Goal: Information Seeking & Learning: Learn about a topic

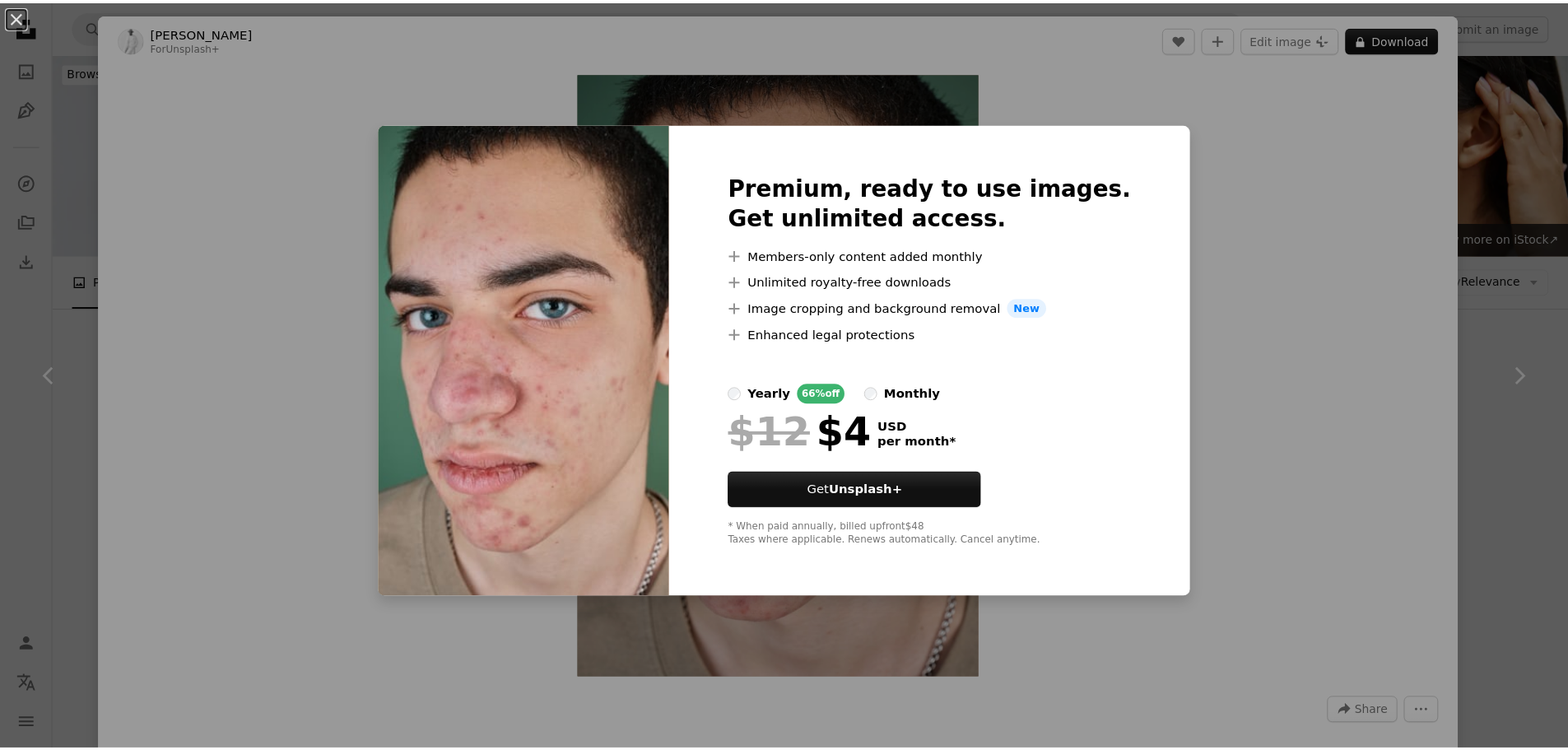
scroll to position [1152, 0]
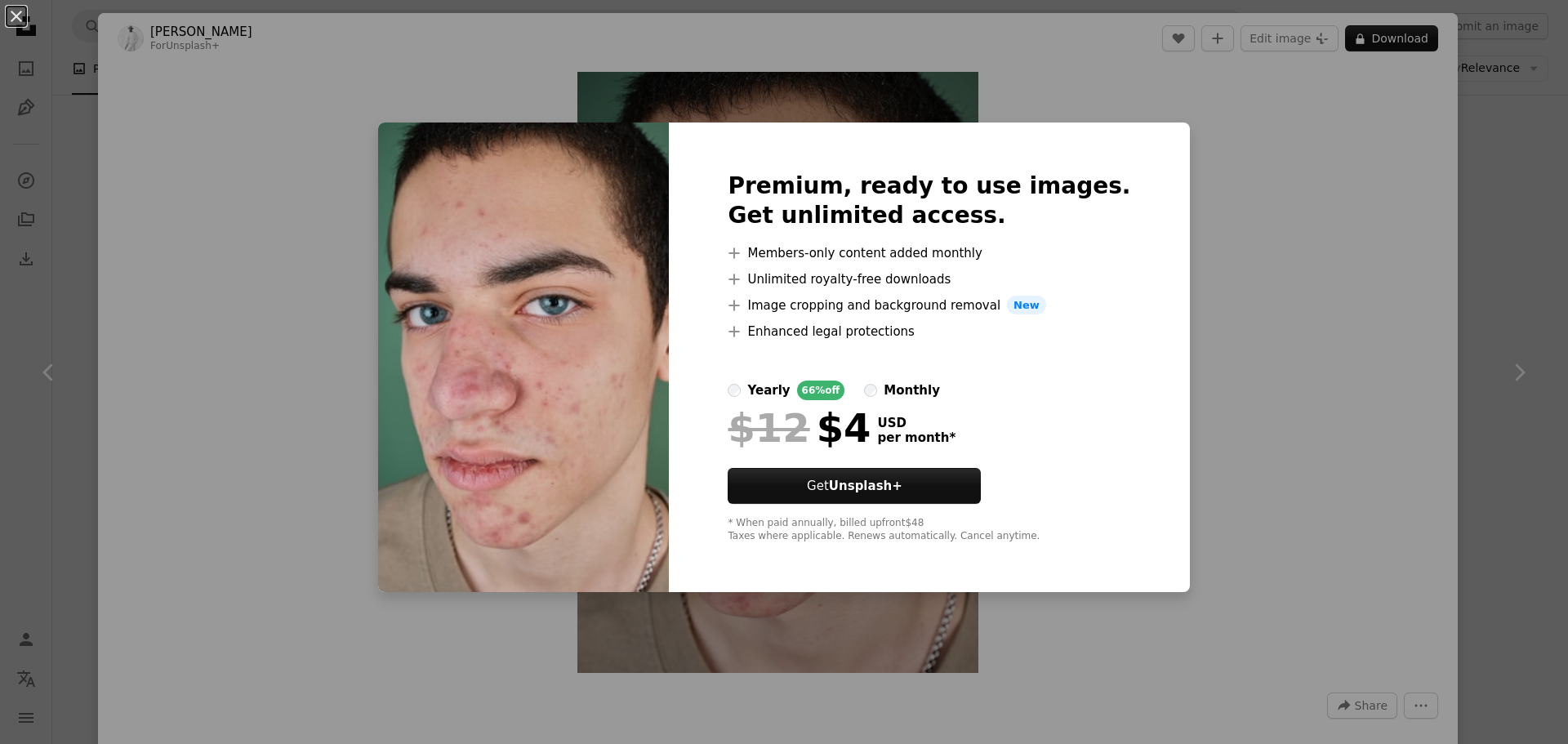
click at [1188, 196] on div "An X shape Premium, ready to use images. Get unlimited access. A plus sign Memb…" at bounding box center [784, 372] width 1568 height 744
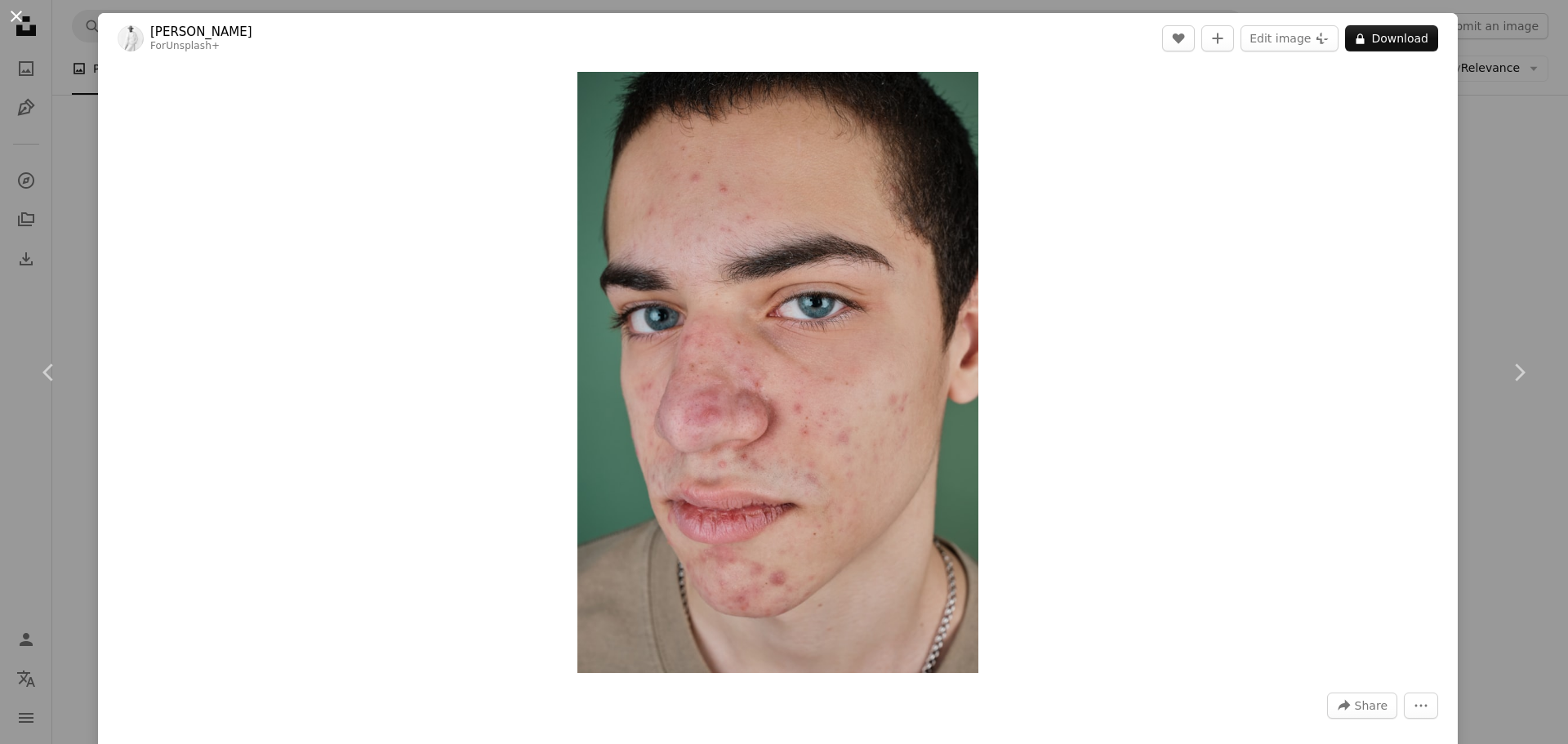
click at [15, 26] on button "An X shape" at bounding box center [16, 16] width 20 height 20
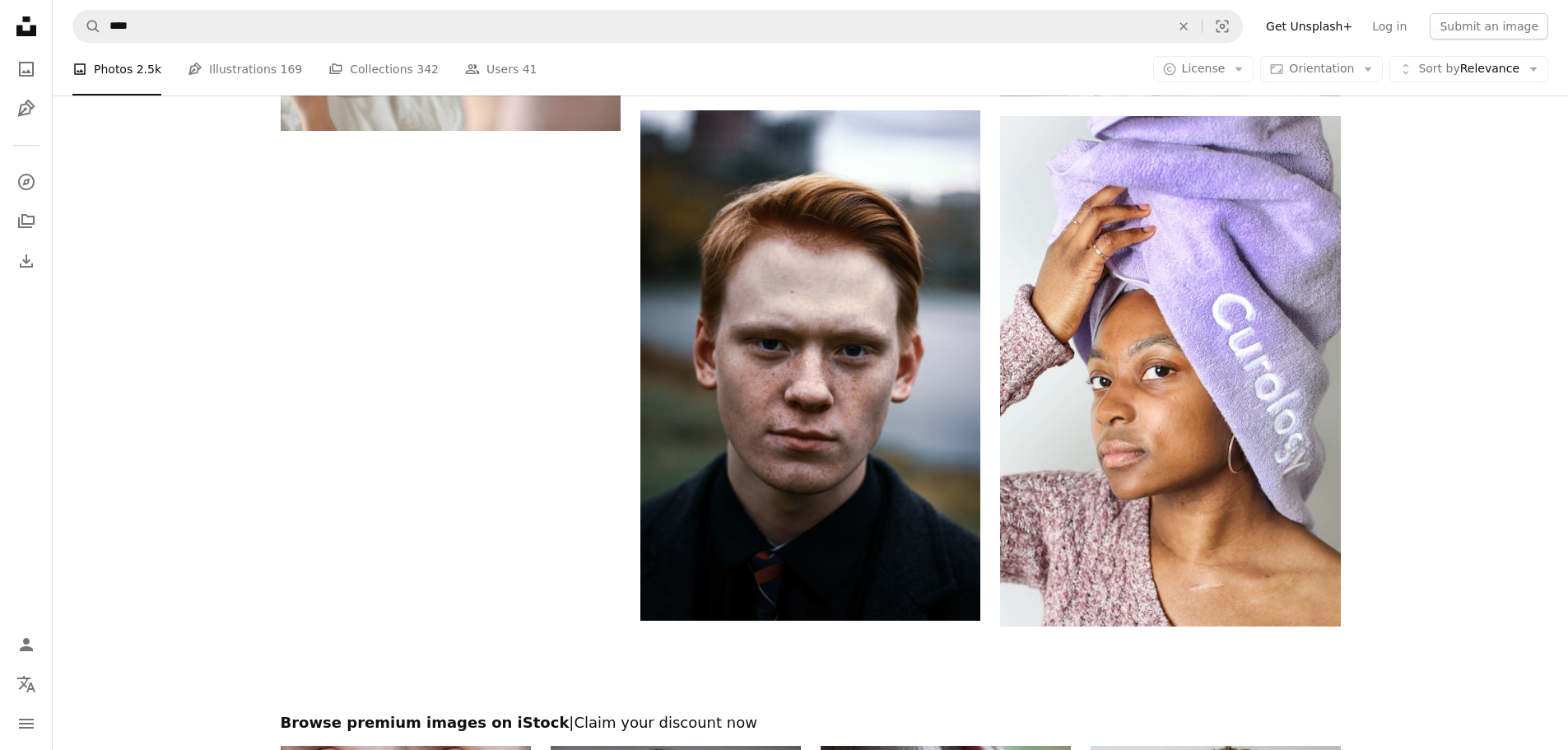
scroll to position [3288, 0]
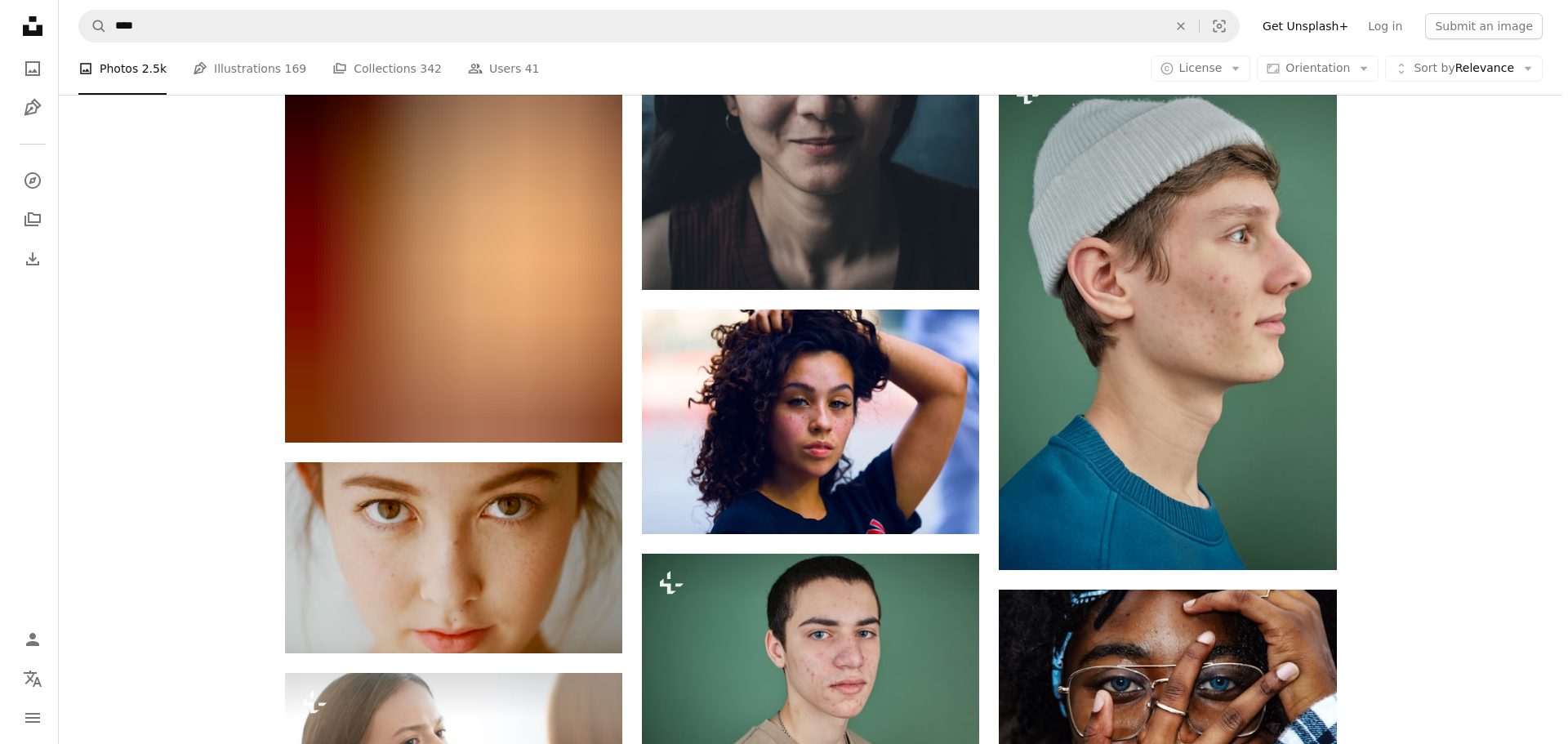
scroll to position [7185, 0]
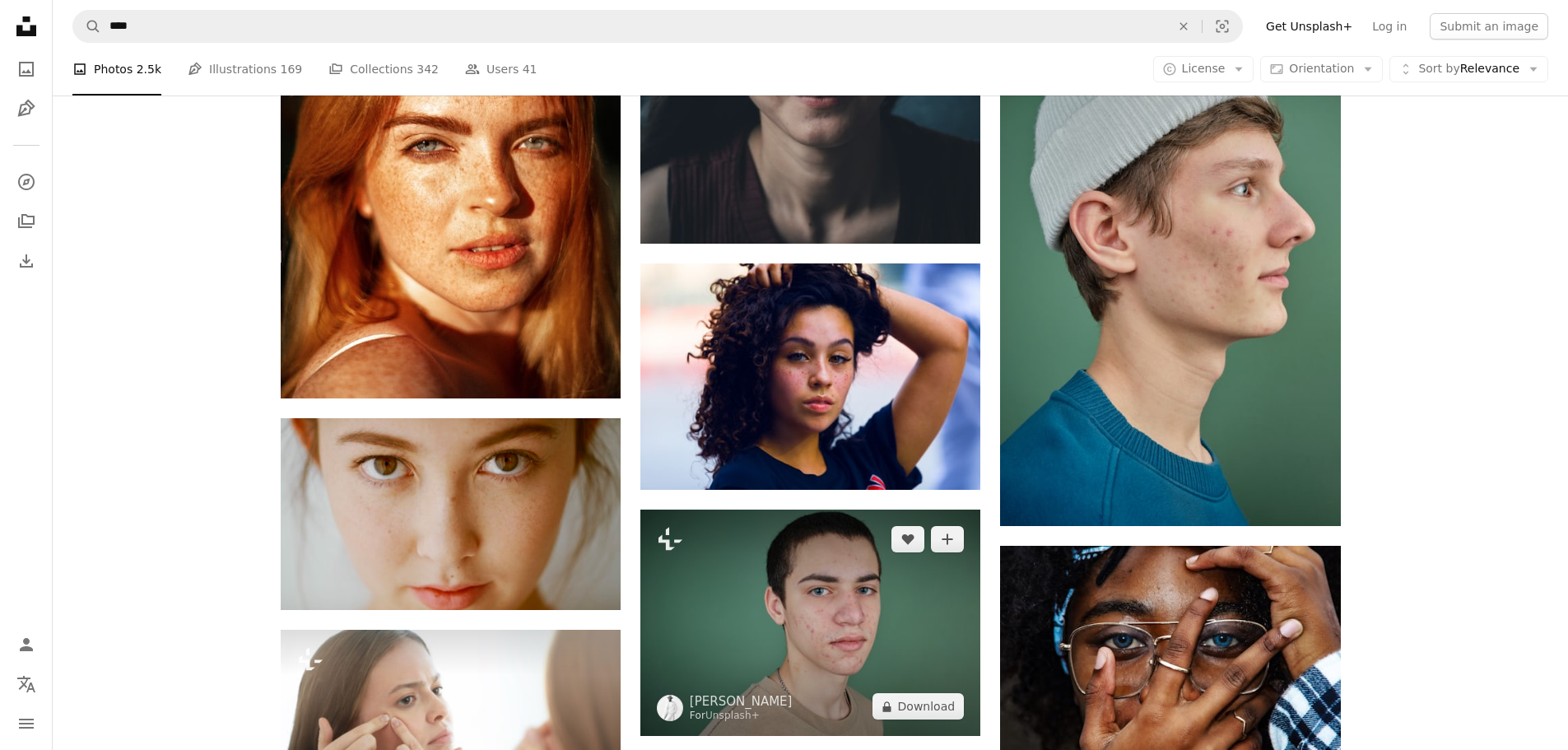
click at [942, 509] on img at bounding box center [810, 622] width 340 height 226
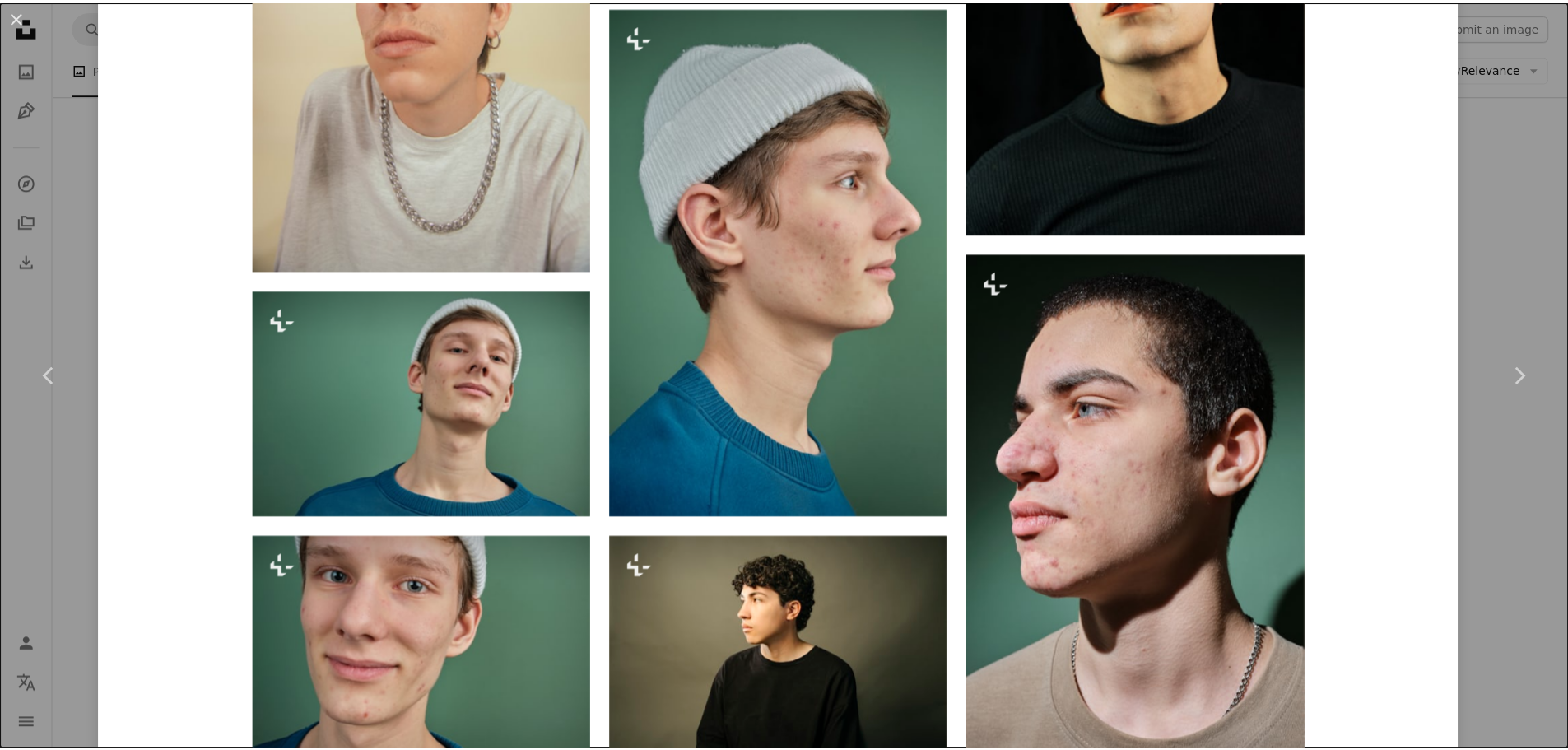
scroll to position [2304, 0]
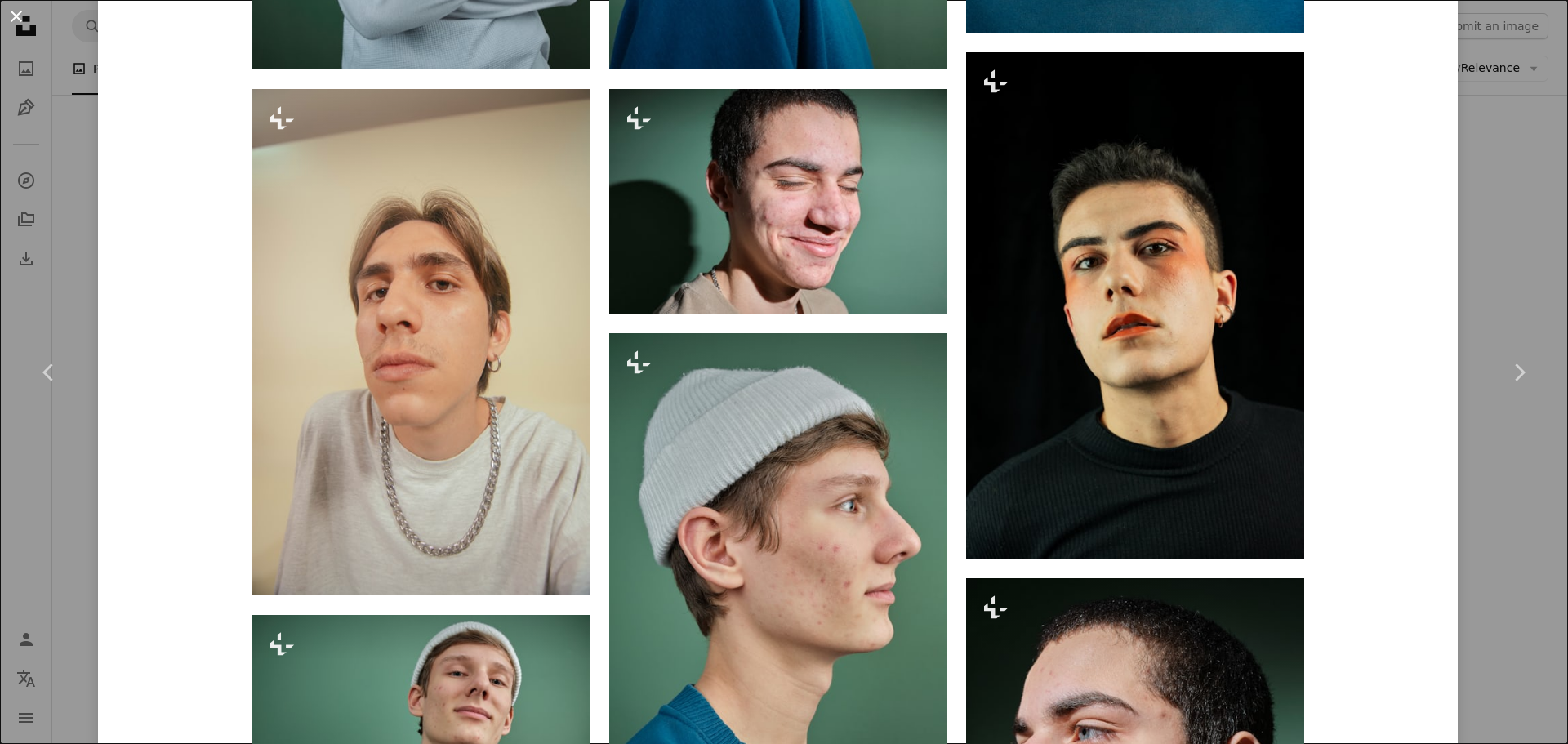
click at [19, 23] on button "An X shape" at bounding box center [16, 16] width 20 height 20
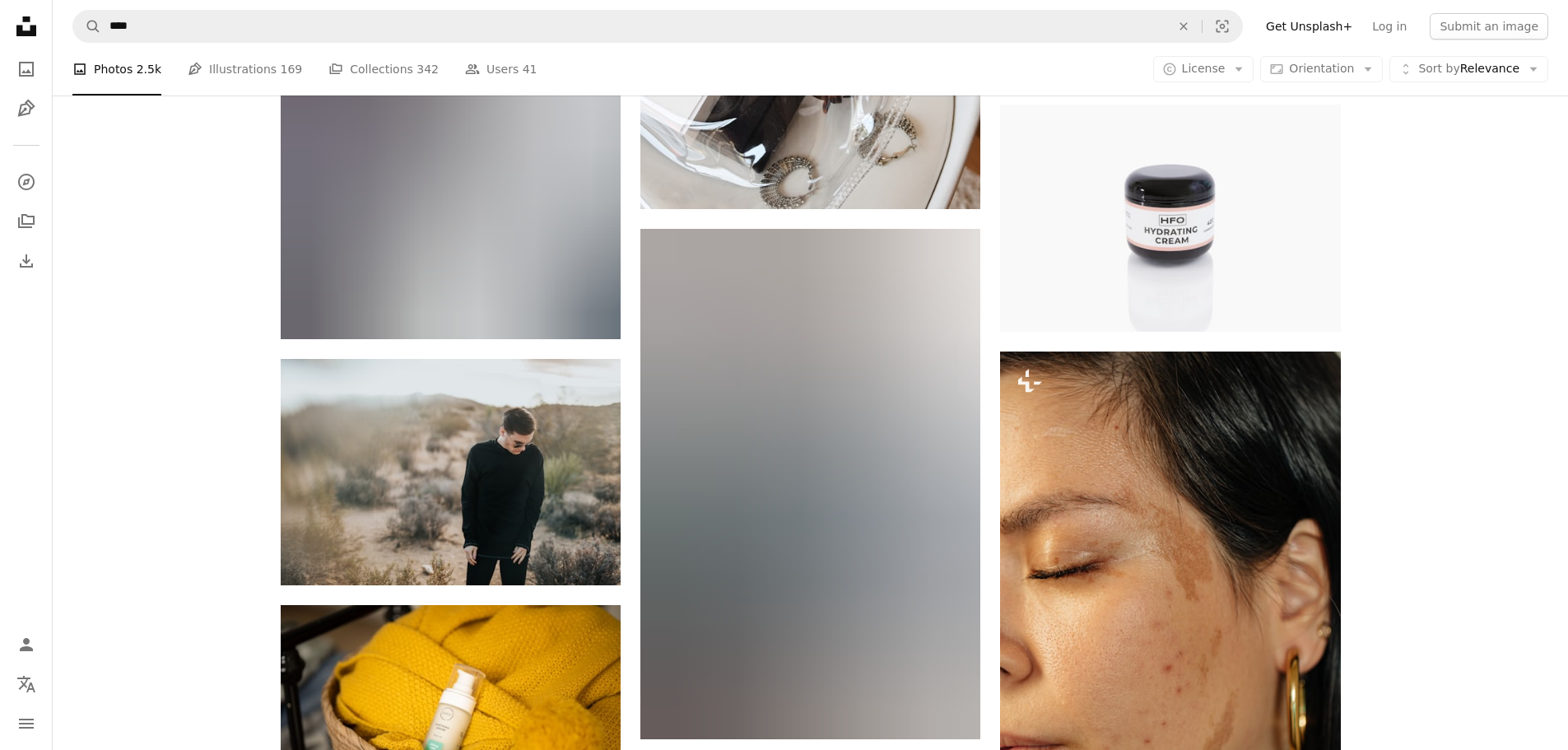
scroll to position [12509, 0]
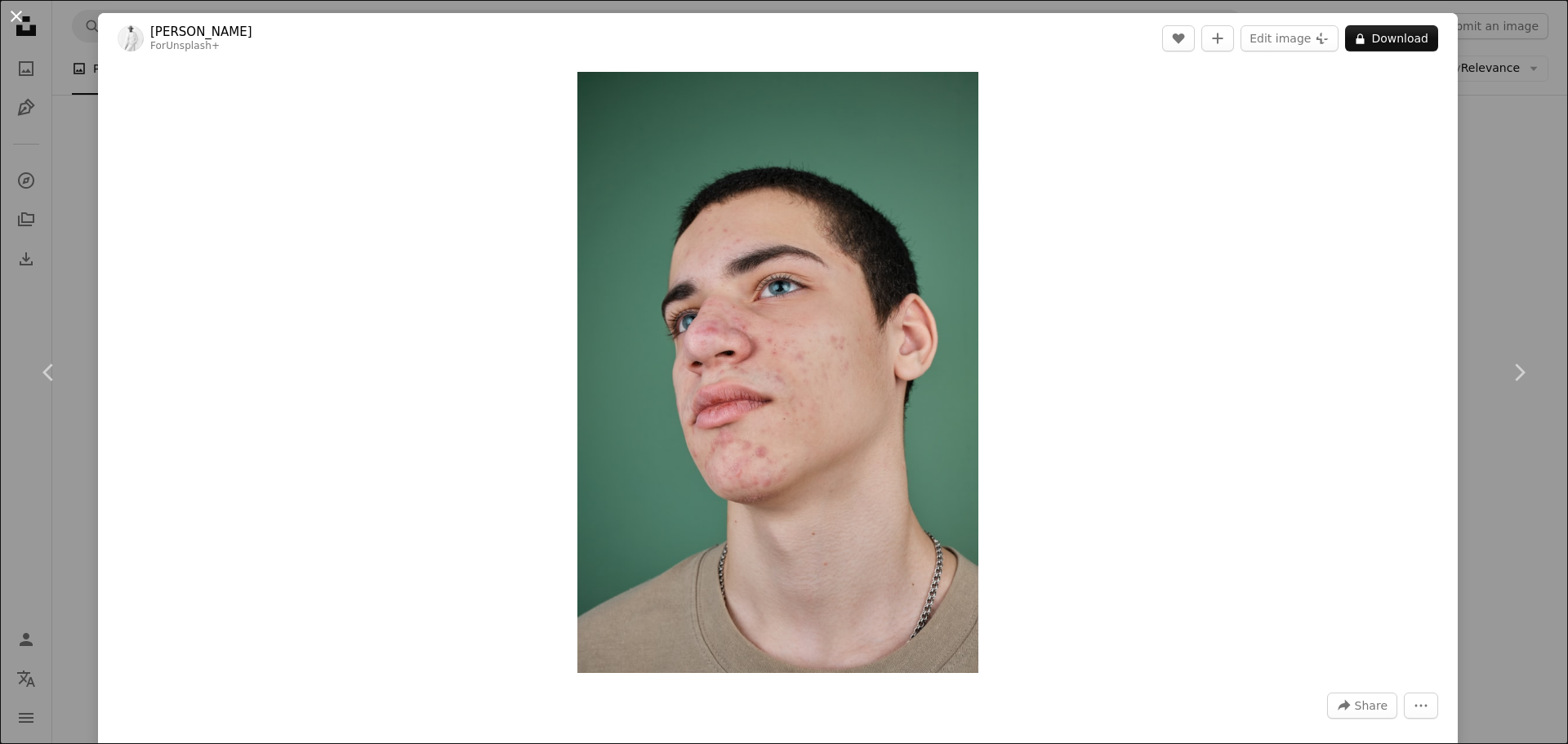
click at [9, 15] on button "An X shape" at bounding box center [16, 16] width 20 height 20
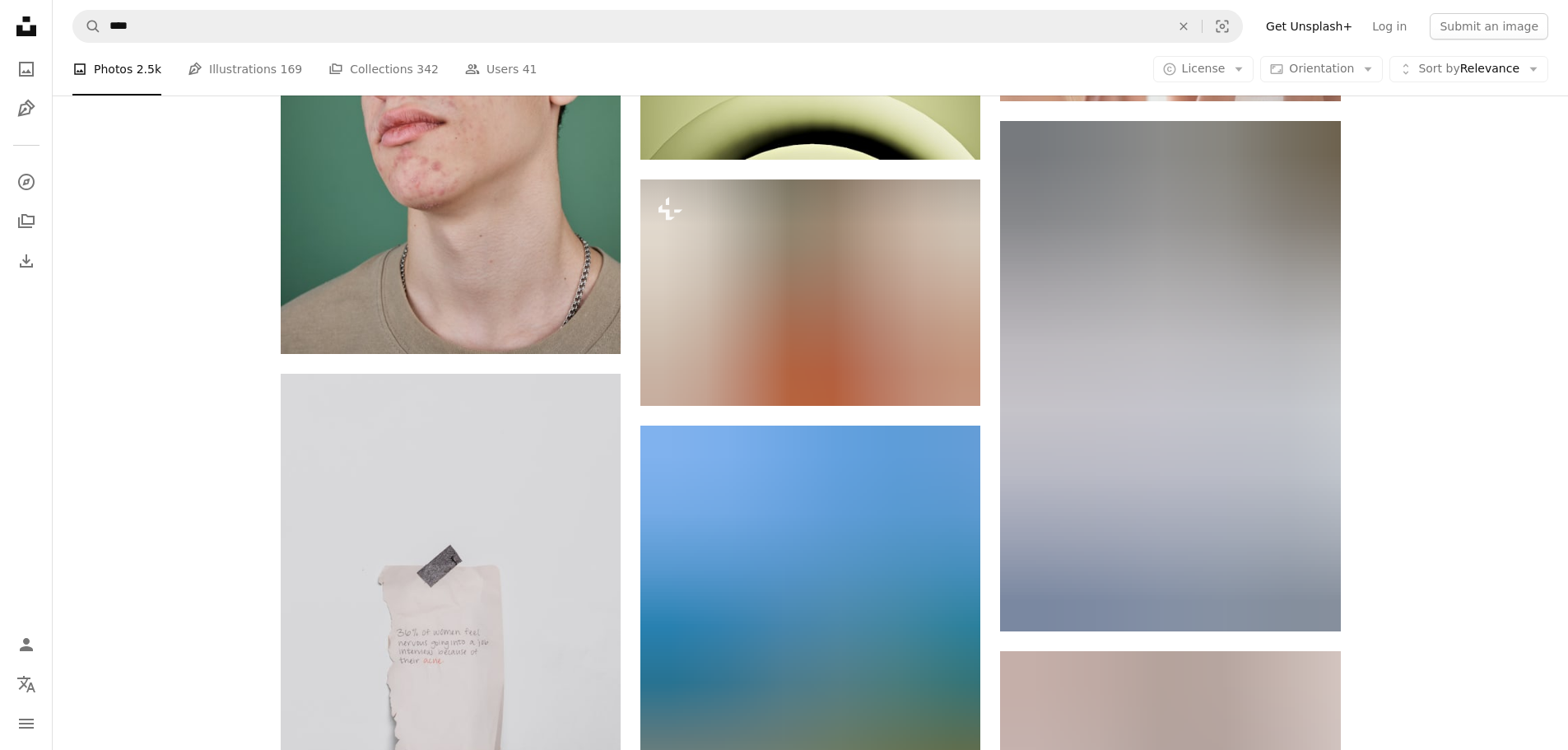
scroll to position [13497, 0]
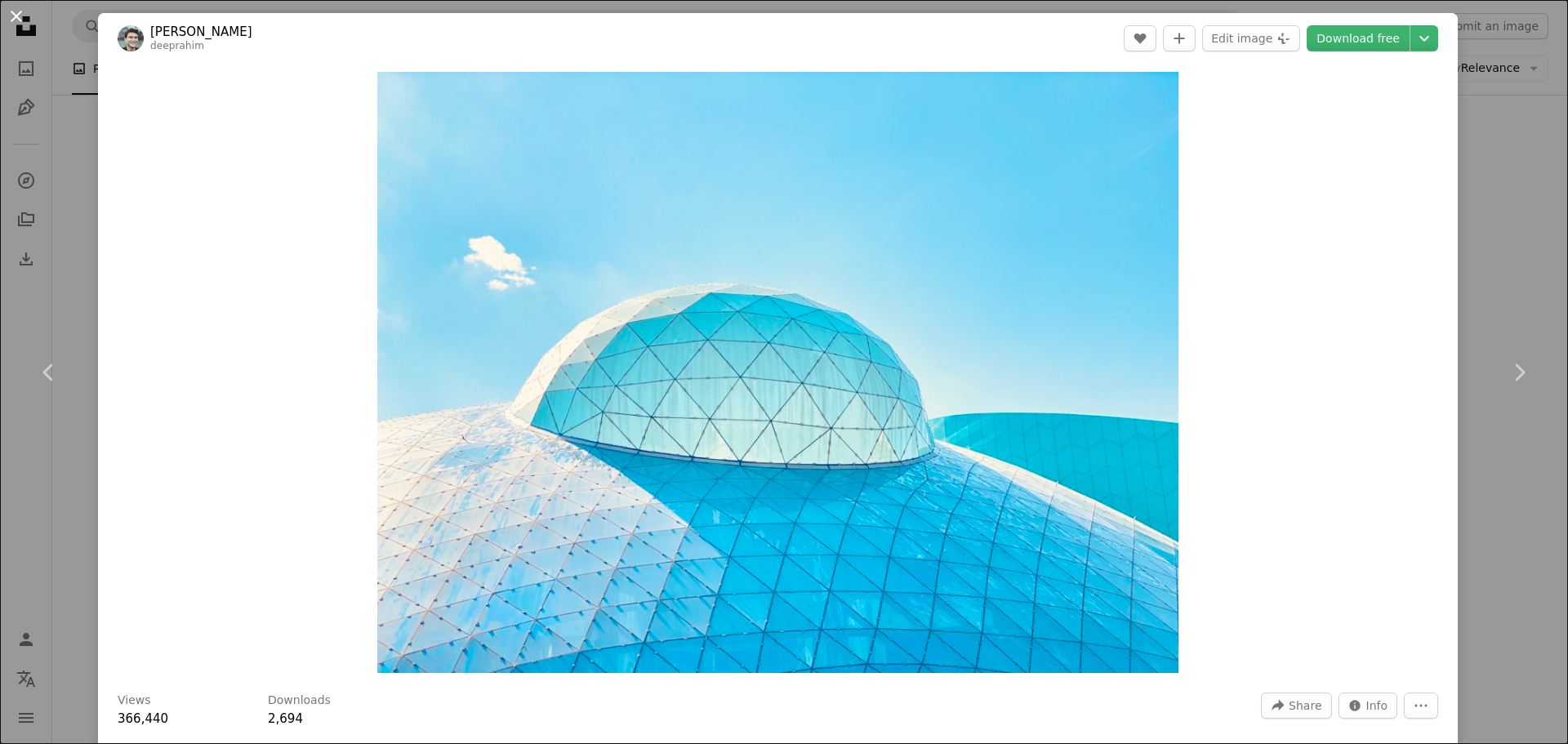
click at [20, 25] on button "An X shape" at bounding box center [16, 16] width 20 height 20
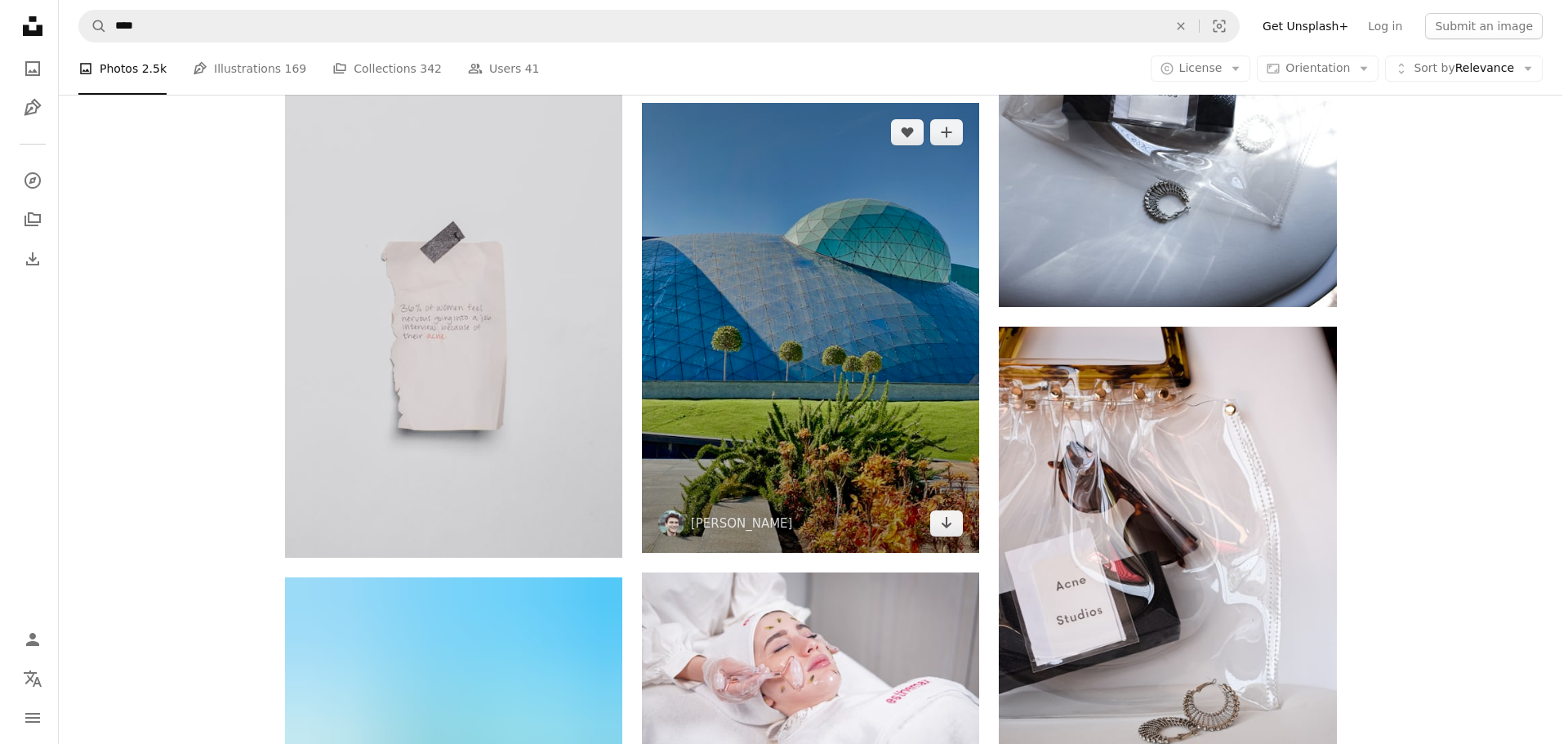
scroll to position [13715, 0]
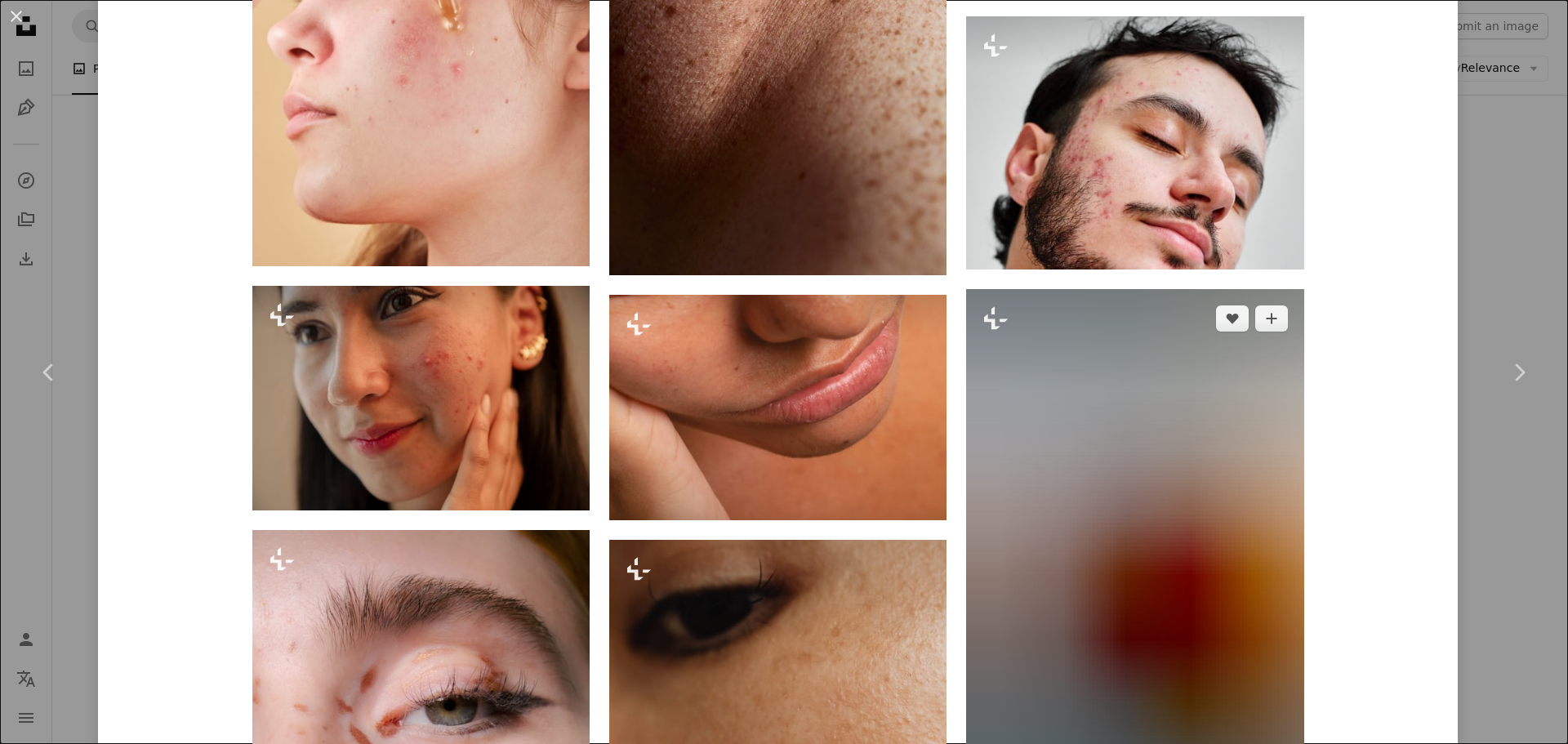
scroll to position [2531, 0]
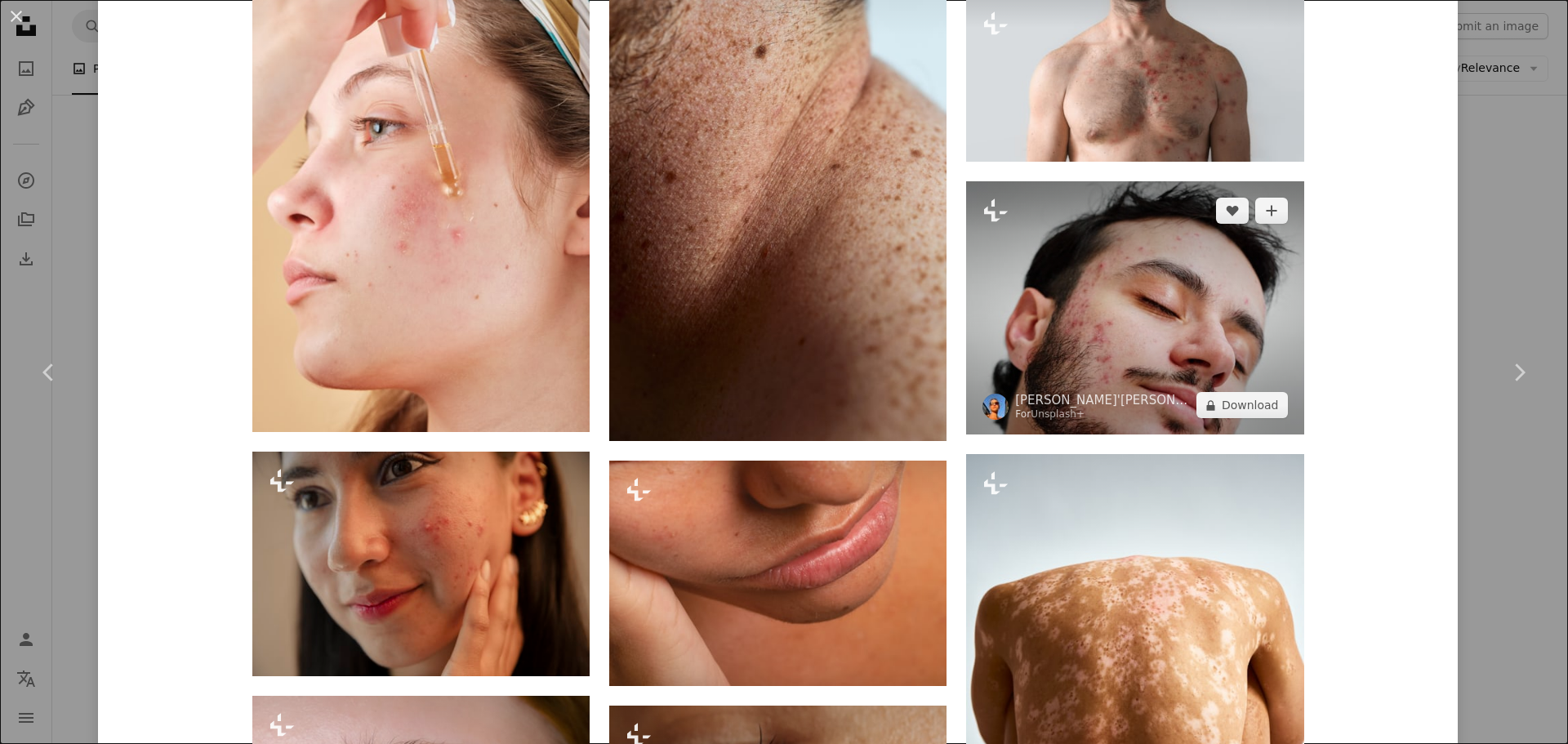
click at [1127, 304] on img at bounding box center [1134, 308] width 337 height 253
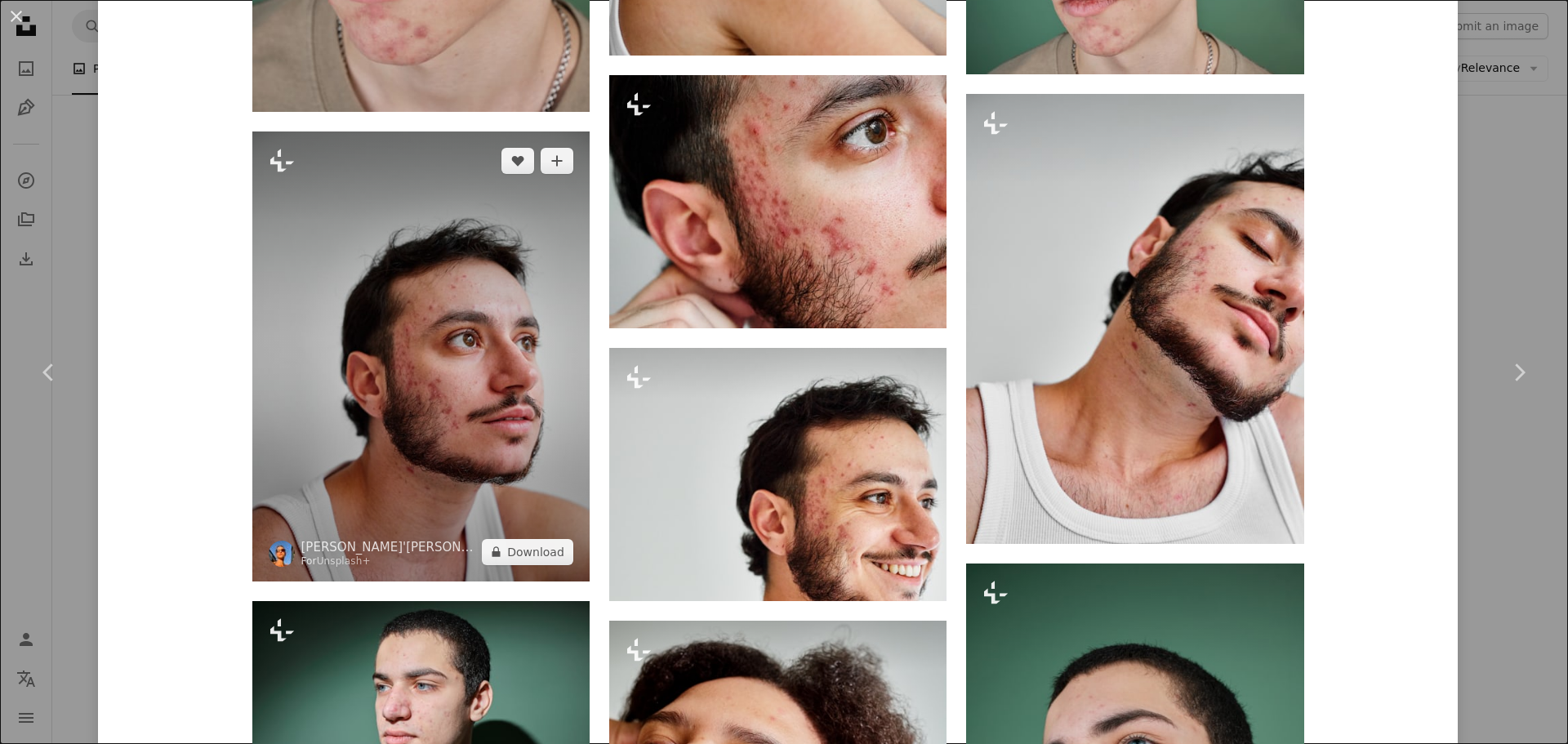
scroll to position [1632, 0]
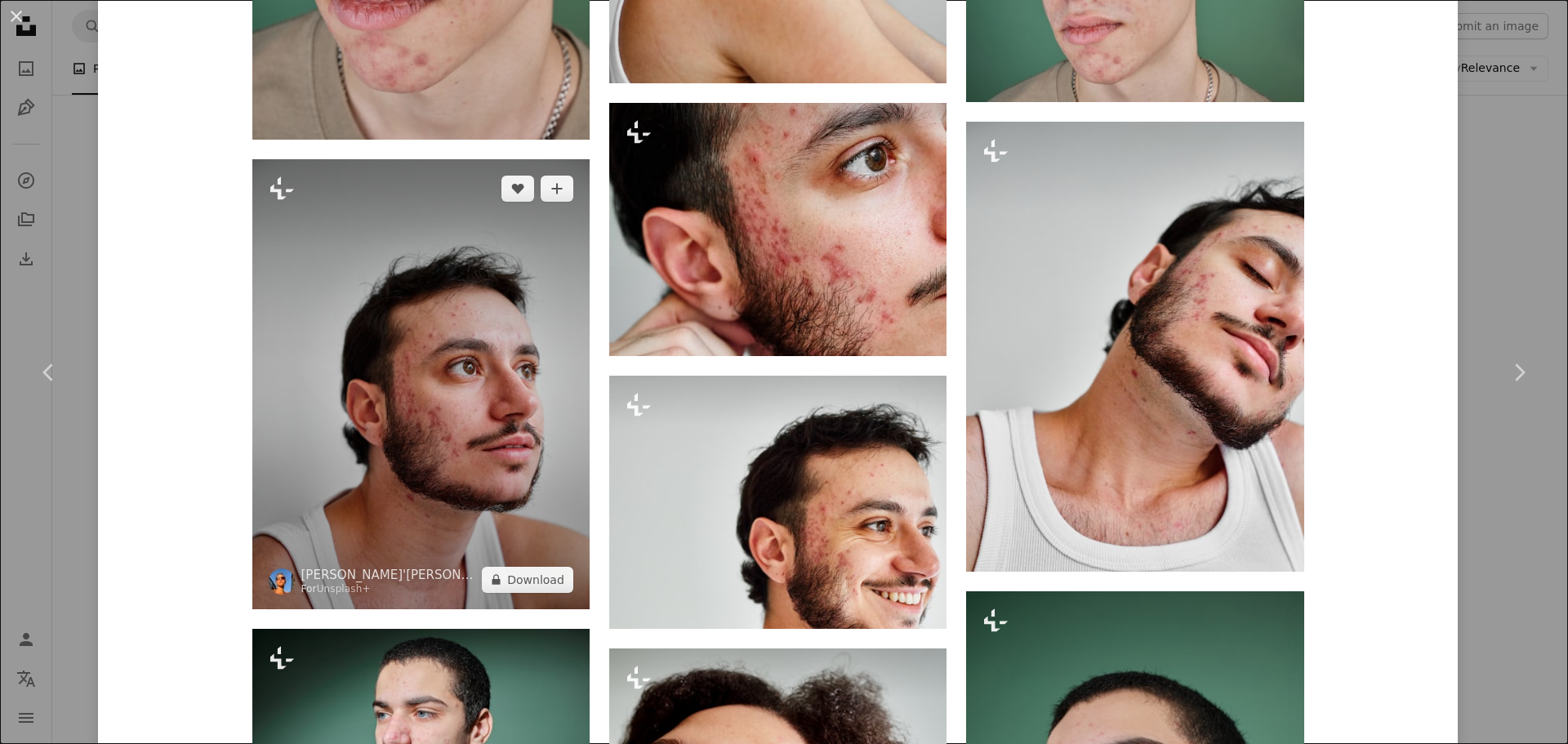
click at [454, 383] on img at bounding box center [421, 383] width 337 height 450
